Goal: Information Seeking & Learning: Learn about a topic

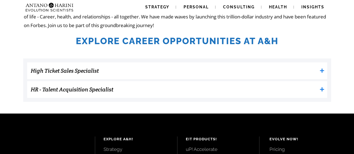
scroll to position [172, 0]
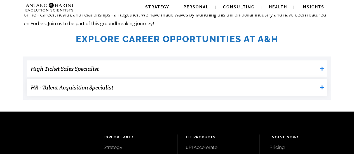
click at [157, 85] on h3 "HR - Talent Acquisition Specialist" at bounding box center [174, 87] width 287 height 11
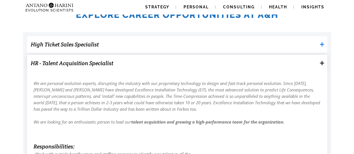
scroll to position [196, 0]
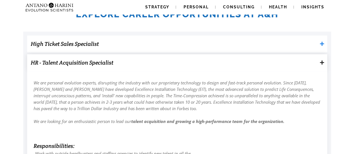
click at [142, 65] on h3 "HR - Talent Acquisition Specialist" at bounding box center [174, 62] width 287 height 11
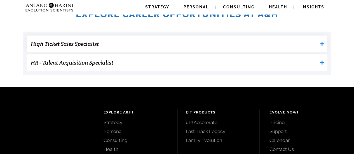
click at [132, 48] on h3 "High Ticket Sales Specialist" at bounding box center [174, 43] width 287 height 11
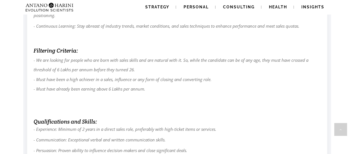
scroll to position [339, 0]
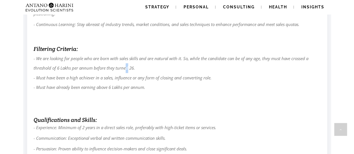
drag, startPoint x: 140, startPoint y: 70, endPoint x: 127, endPoint y: 69, distance: 13.2
click at [127, 69] on span "- We are looking for people who are born with sales skills and are natural with…" at bounding box center [171, 73] width 275 height 35
click at [195, 63] on p "- We are looking for people who are born with sales skills and are natural with…" at bounding box center [177, 83] width 287 height 58
click at [211, 55] on p "- We are looking for people who are born with sales skills and are natural with…" at bounding box center [177, 83] width 287 height 58
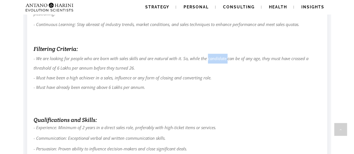
click at [211, 55] on p "- We are looking for people who are born with sales skills and are natural with…" at bounding box center [177, 83] width 287 height 58
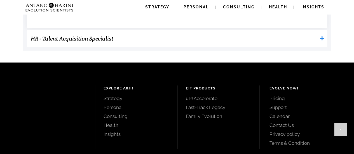
scroll to position [634, 0]
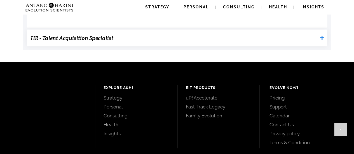
click at [196, 42] on h3 "HR - Talent Acquisition Specialist" at bounding box center [174, 37] width 287 height 11
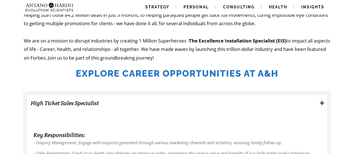
scroll to position [137, 0]
click at [129, 104] on h3 "High Ticket Sales Specialist" at bounding box center [174, 102] width 287 height 11
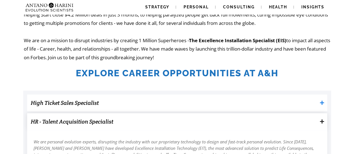
click at [117, 126] on h3 "HR - Talent Acquisition Specialist" at bounding box center [174, 121] width 287 height 11
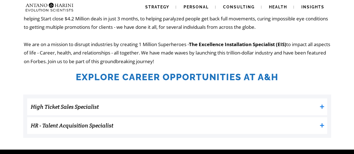
scroll to position [145, 0]
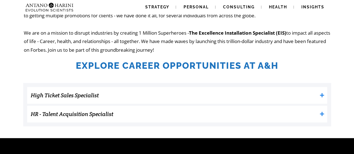
click at [188, 67] on h2 "Explore Career Opportunities at A&H" at bounding box center [177, 65] width 307 height 11
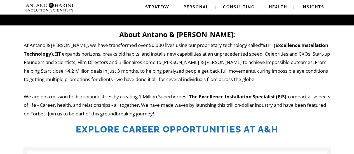
scroll to position [0, 0]
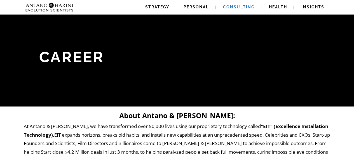
click at [234, 4] on link "Consulting" at bounding box center [238, 7] width 45 height 14
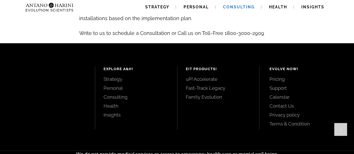
scroll to position [684, 0]
